Goal: Task Accomplishment & Management: Use online tool/utility

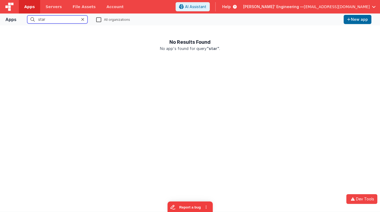
type input "star"
click at [101, 19] on label "All organizations" at bounding box center [113, 19] width 34 height 5
click at [0, 0] on input "All organizations" at bounding box center [0, 0] width 0 height 0
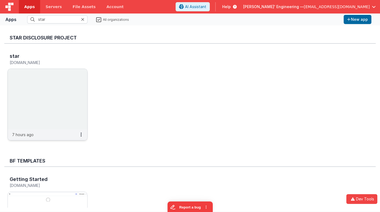
click at [35, 93] on img at bounding box center [48, 99] width 80 height 60
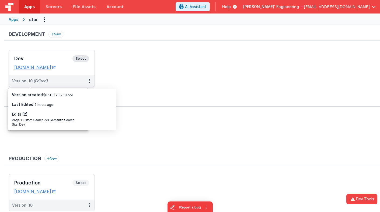
click at [78, 58] on span "Select" at bounding box center [80, 58] width 17 height 6
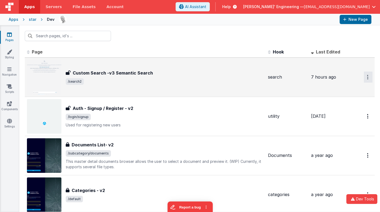
click at [368, 77] on icon "Options" at bounding box center [367, 77] width 1 height 5
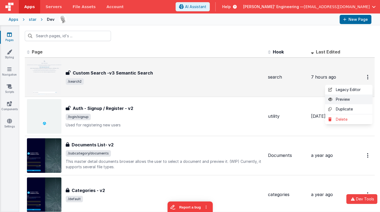
click at [345, 99] on link "Preview" at bounding box center [348, 99] width 47 height 10
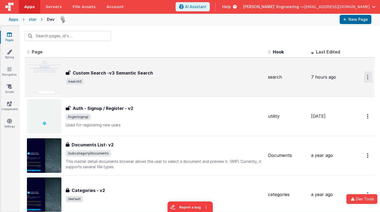
click at [367, 76] on button "Options" at bounding box center [368, 76] width 9 height 11
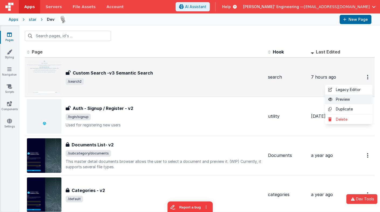
click at [352, 99] on link "Preview" at bounding box center [348, 99] width 47 height 10
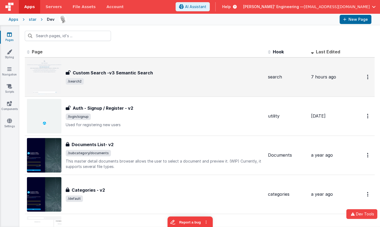
click at [136, 82] on span "/search2" at bounding box center [165, 81] width 198 height 6
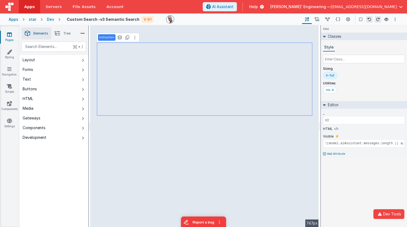
click at [329, 76] on div "h-full" at bounding box center [330, 75] width 8 height 4
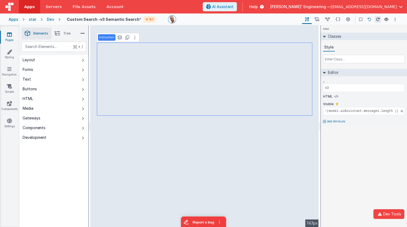
click at [369, 18] on icon at bounding box center [370, 20] width 4 height 4
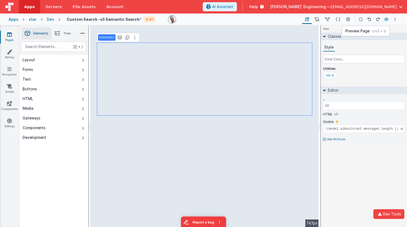
click at [380, 18] on icon at bounding box center [387, 20] width 4 height 4
click at [377, 19] on icon at bounding box center [378, 20] width 4 height 4
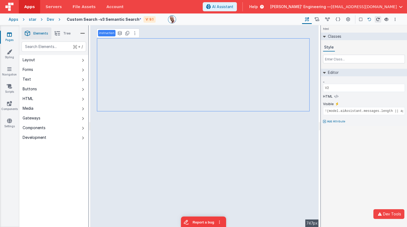
click at [367, 18] on button at bounding box center [370, 19] width 6 height 6
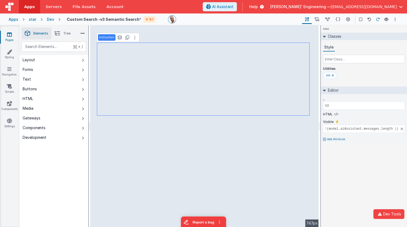
click at [379, 19] on icon at bounding box center [378, 20] width 4 height 4
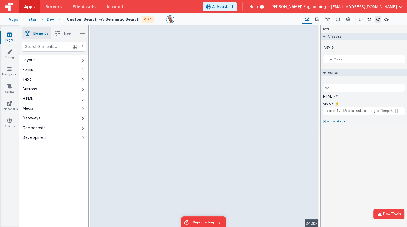
drag, startPoint x: 319, startPoint y: 60, endPoint x: 333, endPoint y: 58, distance: 14.2
click at [333, 58] on html "Dev Tools Apps Servers File Assets Account Some FUTURE Slot AI Assistant Help […" at bounding box center [203, 113] width 407 height 227
click at [327, 19] on icon at bounding box center [328, 20] width 5 height 6
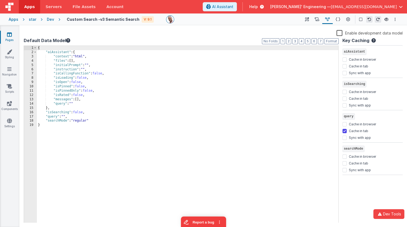
click at [340, 33] on label "Enable development data model" at bounding box center [370, 33] width 66 height 6
click at [0, 0] on input "Enable development data model" at bounding box center [0, 0] width 0 height 0
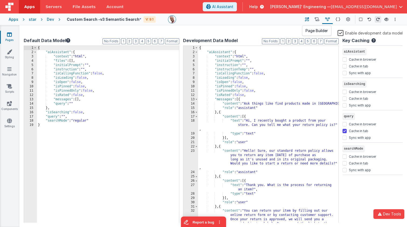
click at [306, 18] on icon at bounding box center [307, 20] width 4 height 6
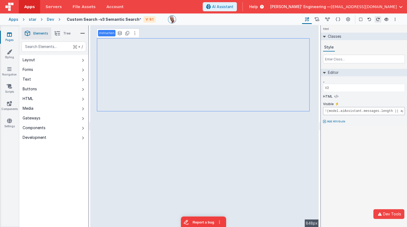
click at [380, 110] on input "!(model.aiAssistant.messages.length || app.foundDocuments.length) && !model.isS…" at bounding box center [364, 111] width 82 height 8
click at [380, 111] on input "!(model.aiAssistant.messages.length || app.foundDocuments.length) && !model.isS…" at bounding box center [364, 111] width 82 height 8
click at [336, 105] on icon at bounding box center [337, 104] width 3 height 4
click at [364, 142] on div "html Classes Style Editor _ V2 HTML Visible true Add Attribute DEV: Focus DEV: …" at bounding box center [364, 126] width 86 height 202
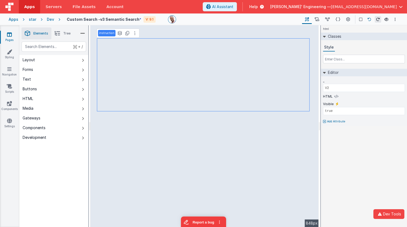
click at [371, 18] on icon at bounding box center [370, 20] width 4 height 4
click at [380, 112] on input "!(model.aiAssistant.messages.length || app.foundDocuments.length) && !model.isS…" at bounding box center [364, 111] width 82 height 8
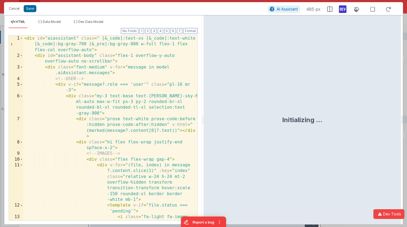
click at [133, 73] on div "< div id = "aiassistant" class = " [&_code]:text-xs [&_code]:text-white [&_code…" at bounding box center [110, 148] width 174 height 225
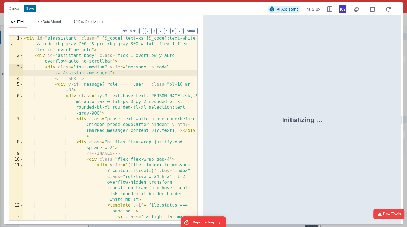
scroll to position [0, 0]
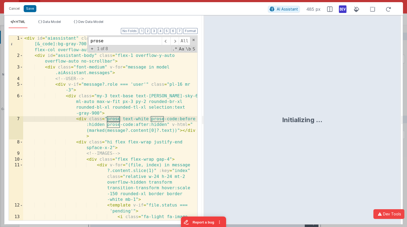
type input "prose"
click at [136, 121] on div "< div id = "aiassistant" class = " [&_code]:text-xs [&_code]:text-white [&_code…" at bounding box center [110, 148] width 174 height 225
click at [119, 121] on div "< div id = "aiassistant" class = " [&_code]:text-xs [&_code]:text-white [&_code…" at bounding box center [110, 148] width 174 height 225
drag, startPoint x: 144, startPoint y: 119, endPoint x: 107, endPoint y: 121, distance: 37.0
click at [107, 121] on div "< div id = "aiassistant" class = " [&_code]:text-xs [&_code]:text-white [&_code…" at bounding box center [110, 148] width 174 height 225
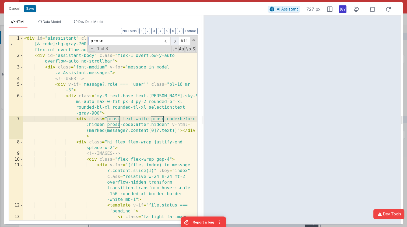
click at [175, 42] on span at bounding box center [175, 41] width 8 height 9
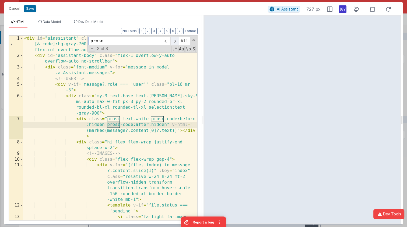
click at [175, 42] on span at bounding box center [175, 41] width 8 height 9
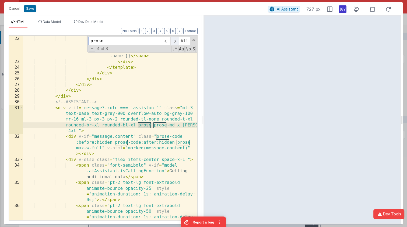
scroll to position [322, 0]
click at [156, 127] on div "< i class = "fa-regular fa -file text-4xl text-gray-500" > </ i > < span class …" at bounding box center [110, 131] width 174 height 225
click at [153, 125] on div "< i class = "fa-regular fa -file text-4xl text-gray-500" > </ i > < span class …" at bounding box center [110, 131] width 174 height 225
click at [176, 40] on span at bounding box center [175, 41] width 8 height 9
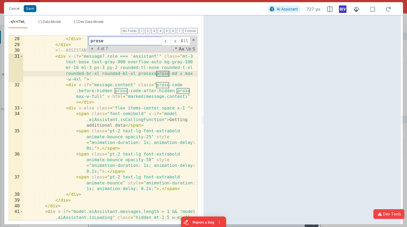
scroll to position [374, 0]
click at [176, 38] on span at bounding box center [175, 41] width 8 height 9
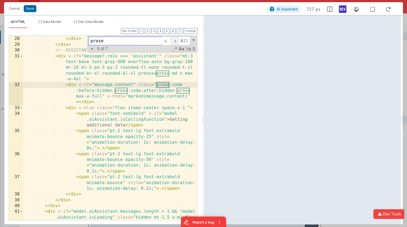
click at [176, 38] on span at bounding box center [175, 41] width 8 height 9
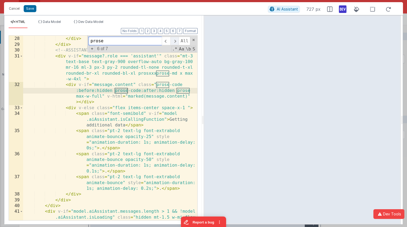
click at [176, 38] on span at bounding box center [175, 41] width 8 height 9
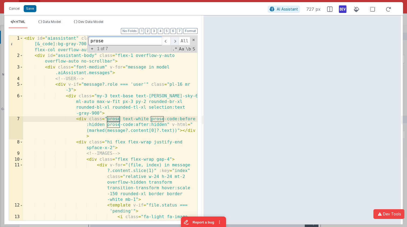
scroll to position [0, 0]
click at [123, 120] on div "< div id = "aiassistant" class = " [&_code]:text-xs [&_code]:text-white [&_code…" at bounding box center [110, 148] width 174 height 225
click at [121, 119] on div "< div id = "aiassistant" class = " [&_code]:text-xs [&_code]:text-white [&_code…" at bounding box center [110, 148] width 174 height 225
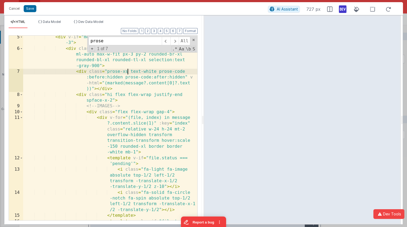
scroll to position [45, 0]
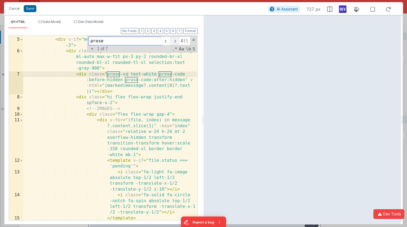
click at [174, 40] on span at bounding box center [175, 41] width 8 height 9
click at [175, 42] on span at bounding box center [175, 41] width 8 height 9
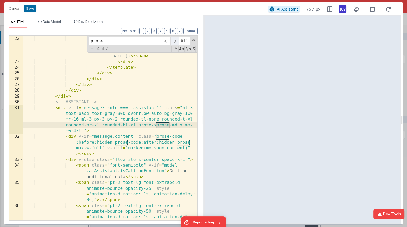
scroll to position [322, 0]
click at [175, 42] on span at bounding box center [175, 41] width 8 height 9
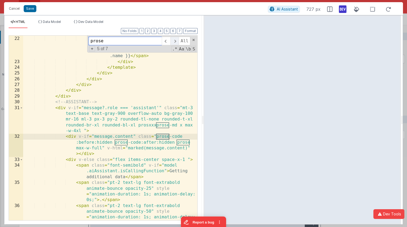
click at [175, 42] on span at bounding box center [175, 41] width 8 height 9
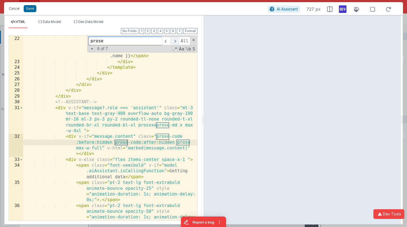
click at [175, 42] on span at bounding box center [175, 41] width 8 height 9
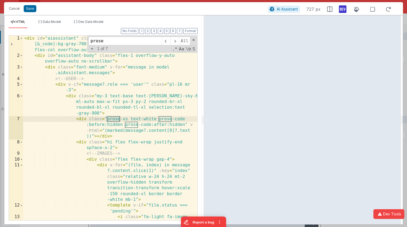
click at [127, 120] on div "< div id = "aiassistant" class = " [&_code]:text-xs [&_code]:text-white [&_code…" at bounding box center [110, 148] width 174 height 225
drag, startPoint x: 127, startPoint y: 120, endPoint x: 112, endPoint y: 120, distance: 15.4
click at [112, 120] on div "< div id = "aiassistant" class = " [&_code]:text-xs [&_code]:text-white [&_code…" at bounding box center [110, 148] width 174 height 225
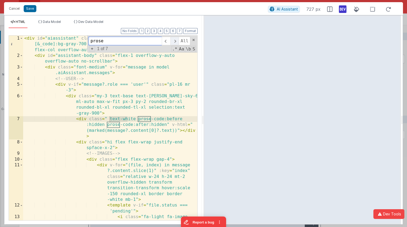
click at [175, 40] on span at bounding box center [175, 41] width 8 height 9
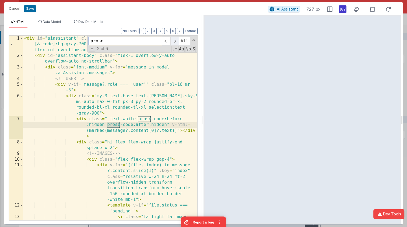
click at [175, 40] on span at bounding box center [175, 41] width 8 height 9
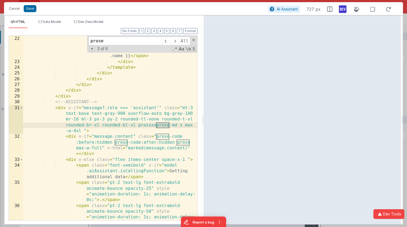
click at [156, 123] on div "< i class = "fa-regular fa -file text-4xl text-gray-500" > </ i > < span class …" at bounding box center [110, 131] width 174 height 225
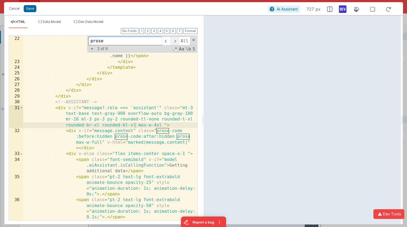
click at [176, 42] on span at bounding box center [175, 41] width 8 height 9
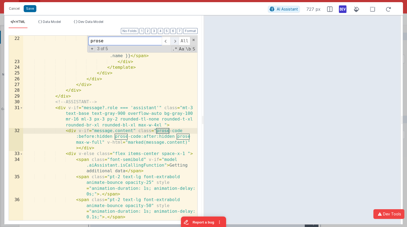
click at [176, 42] on span at bounding box center [175, 41] width 8 height 9
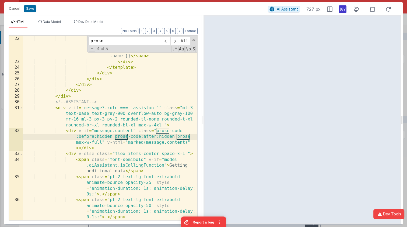
click at [183, 139] on div "< i class = "fa-regular fa -file text-4xl text-gray-500" > </ i > < span class …" at bounding box center [110, 128] width 174 height 219
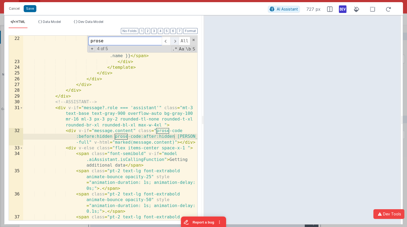
click at [173, 41] on span at bounding box center [175, 41] width 8 height 9
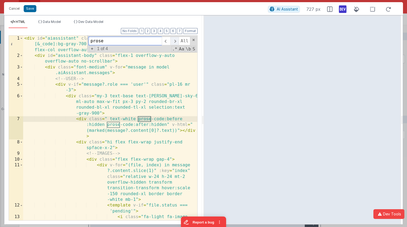
click at [173, 41] on span at bounding box center [175, 41] width 8 height 9
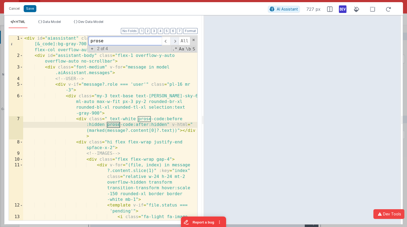
click at [173, 41] on span at bounding box center [175, 41] width 8 height 9
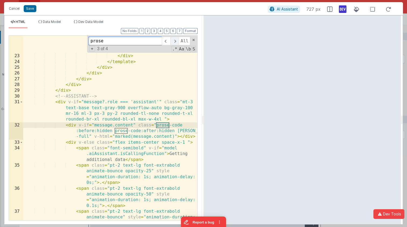
scroll to position [328, 0]
click at [173, 41] on span at bounding box center [175, 41] width 8 height 9
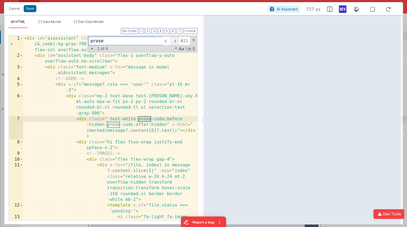
scroll to position [0, 0]
click at [163, 31] on button "4" at bounding box center [160, 31] width 5 height 6
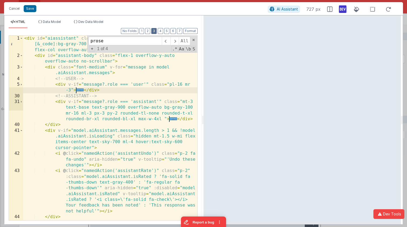
click at [155, 32] on button "3" at bounding box center [153, 31] width 5 height 6
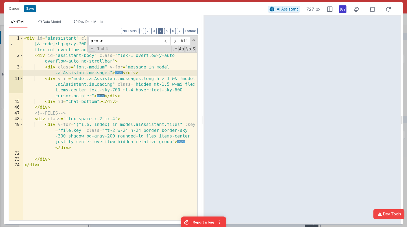
click at [160, 31] on button "4" at bounding box center [160, 31] width 5 height 6
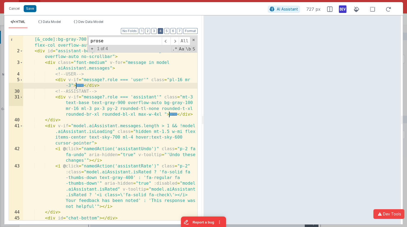
scroll to position [4, 0]
click at [87, 119] on div "< div id = "aiassistant" class = " [&_code]:text-xs [&_code]:text-white [&_code…" at bounding box center [110, 135] width 174 height 208
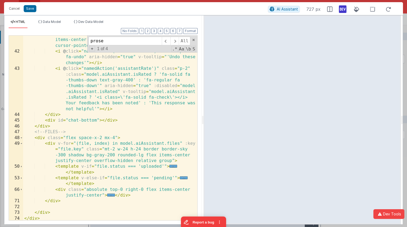
scroll to position [102, 0]
click at [22, 139] on span at bounding box center [21, 138] width 3 height 6
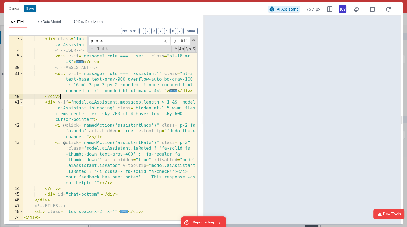
scroll to position [28, 0]
click at [22, 102] on span at bounding box center [21, 102] width 3 height 6
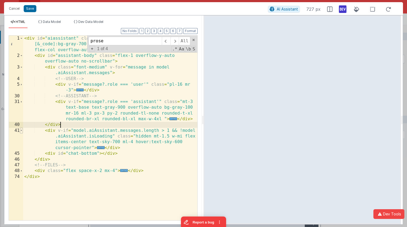
click at [22, 130] on span at bounding box center [21, 131] width 3 height 6
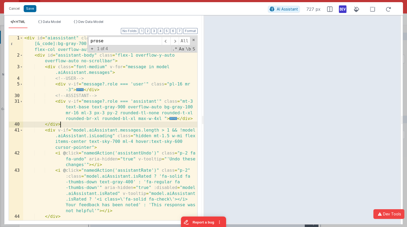
scroll to position [12, 0]
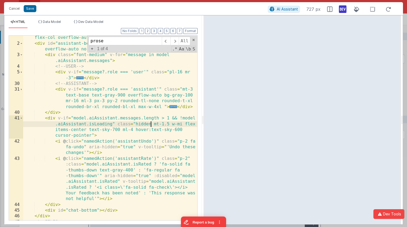
click at [151, 122] on div "< div id = "aiassistant" class = " [&_code]:text-xs [&_code]:text-white [&_code…" at bounding box center [110, 127] width 174 height 208
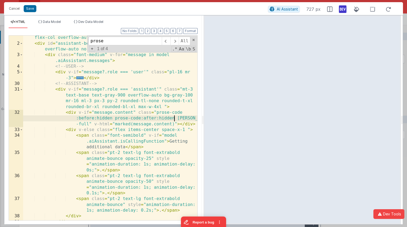
click at [123, 91] on div "< div id = "aiassistant" class = " [&_code]:text-xs [&_code]:text-white [&_code…" at bounding box center [110, 127] width 174 height 208
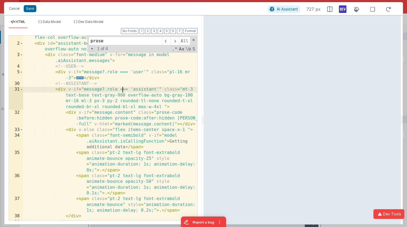
click at [82, 95] on div "< div id = "aiassistant" class = " [&_code]:text-xs [&_code]:text-white [&_code…" at bounding box center [110, 127] width 174 height 208
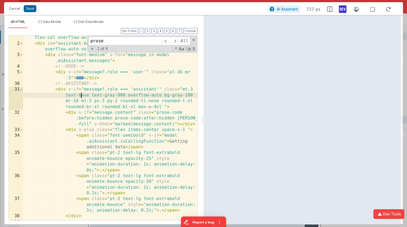
click at [82, 95] on div "< div id = "aiassistant" class = " [&_code]:text-xs [&_code]:text-white [&_code…" at bounding box center [110, 127] width 174 height 208
click at [36, 12] on div "Cancel Save" at bounding box center [137, 9] width 262 height 8
click at [36, 11] on div "Cancel Save" at bounding box center [137, 9] width 262 height 8
click at [32, 10] on button "Save" at bounding box center [30, 8] width 13 height 7
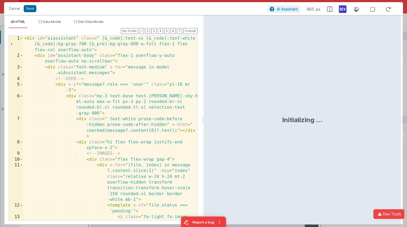
click at [115, 96] on div "< div id = "aiassistant" class = " [&_code]:text-xs [&_code]:text-white [&_code…" at bounding box center [110, 148] width 174 height 225
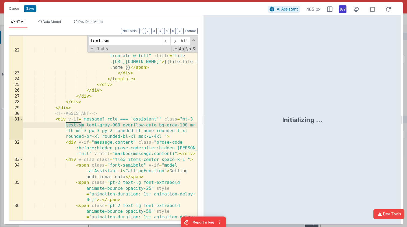
scroll to position [310, 0]
type input "text-sm"
click at [85, 126] on div "< i class = "fa-regular fa -file text-4xl text-gray-500" > </ i > < span class …" at bounding box center [110, 142] width 174 height 225
click at [21, 118] on span at bounding box center [21, 119] width 3 height 6
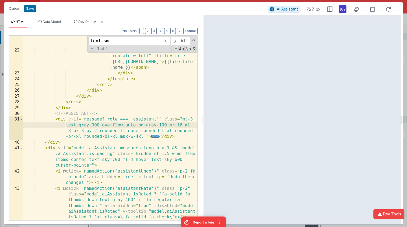
click at [23, 148] on div "41" at bounding box center [16, 156] width 14 height 23
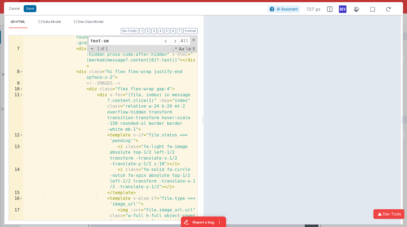
scroll to position [0, 0]
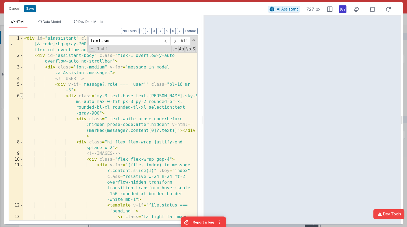
click at [22, 95] on span at bounding box center [21, 96] width 3 height 6
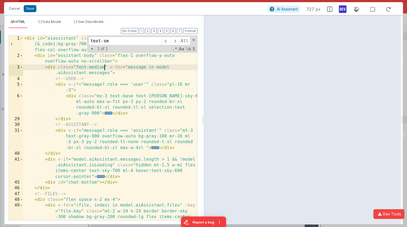
click at [105, 65] on div "< div id = "aiassistant" class = " [&_code]:text-xs [&_code]:text-white [&_code…" at bounding box center [110, 140] width 174 height 208
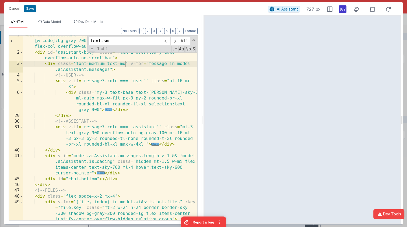
scroll to position [2, 0]
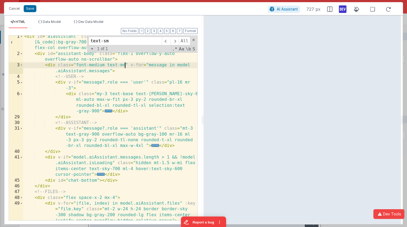
click at [130, 98] on div "< div id = "aiassistant" class = " [&_code]:text-xs [&_code]:text-white [&_code…" at bounding box center [110, 138] width 174 height 208
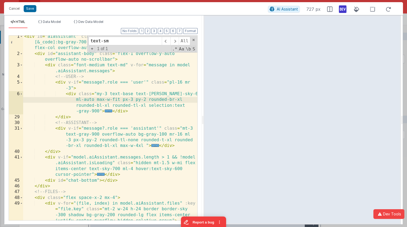
click at [137, 99] on div "< div id = "aiassistant" class = " [&_code]:text-xs [&_code]:text-white [&_code…" at bounding box center [110, 138] width 174 height 208
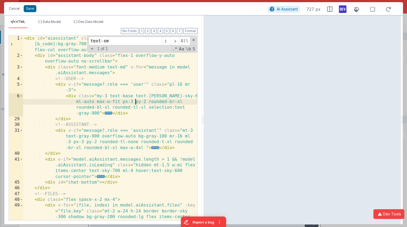
click at [140, 102] on div "< div id = "aiassistant" class = " [&_code]:text-xs [&_code]:text-white [&_code…" at bounding box center [110, 140] width 174 height 208
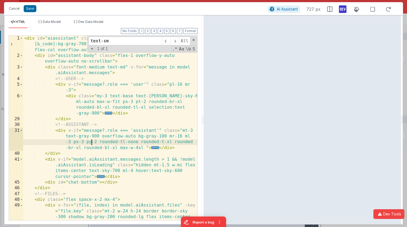
click at [91, 142] on div "< div id = "aiassistant" class = " [&_code]:text-xs [&_code]:text-white [&_code…" at bounding box center [110, 140] width 174 height 208
click at [119, 41] on input "text-sm" at bounding box center [125, 41] width 73 height 9
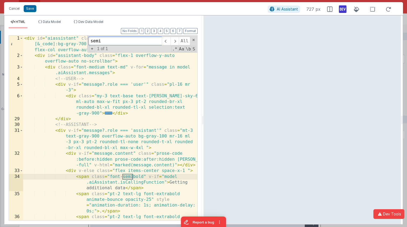
type input "semi"
click at [145, 175] on div "< div id = "aiassistant" class = " [&_code]:text-xs [&_code]:text-white [&_code…" at bounding box center [110, 148] width 174 height 225
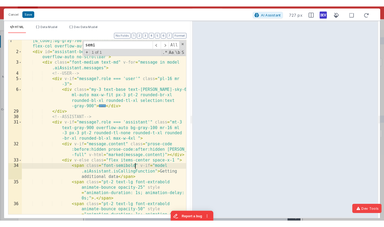
scroll to position [5, 0]
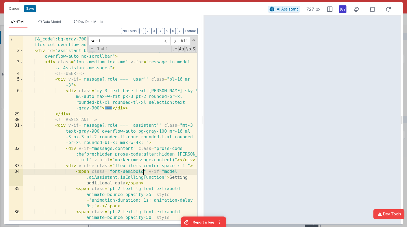
click at [102, 63] on div "< div id = "aiassistant" class = " [&_code]:text-xs [&_code]:text-white [&_code…" at bounding box center [110, 143] width 174 height 225
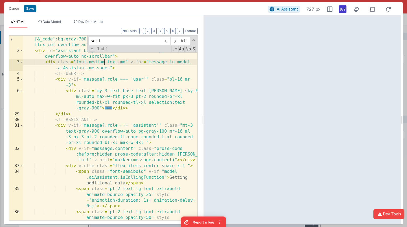
click at [104, 63] on div "< div id = "aiassistant" class = " [&_code]:text-xs [&_code]:text-white [&_code…" at bounding box center [110, 143] width 174 height 225
click at [32, 9] on button "Save" at bounding box center [30, 8] width 13 height 7
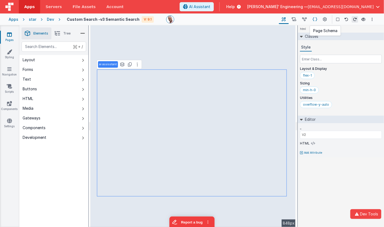
click at [317, 18] on icon at bounding box center [315, 20] width 5 height 6
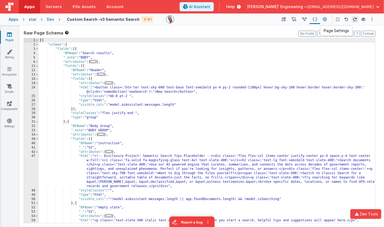
click at [327, 18] on icon at bounding box center [325, 20] width 4 height 6
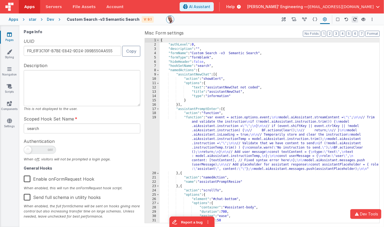
click at [180, 18] on div at bounding box center [220, 19] width 109 height 8
